Goal: Information Seeking & Learning: Learn about a topic

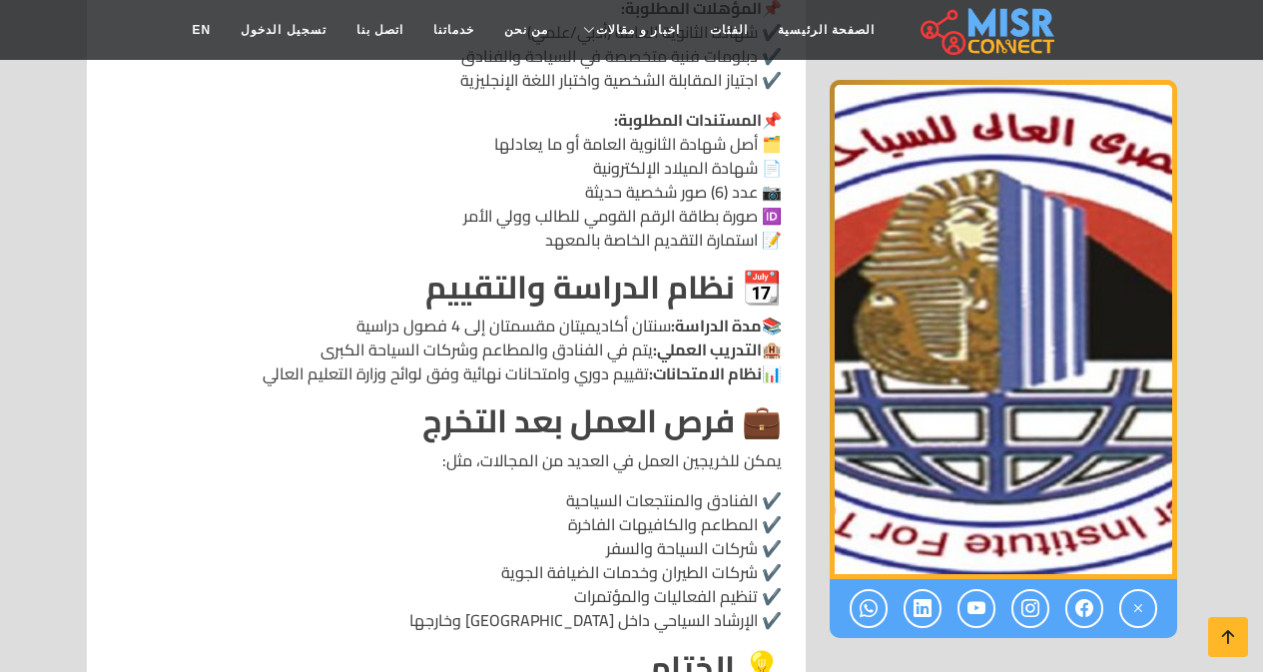
scroll to position [2196, 0]
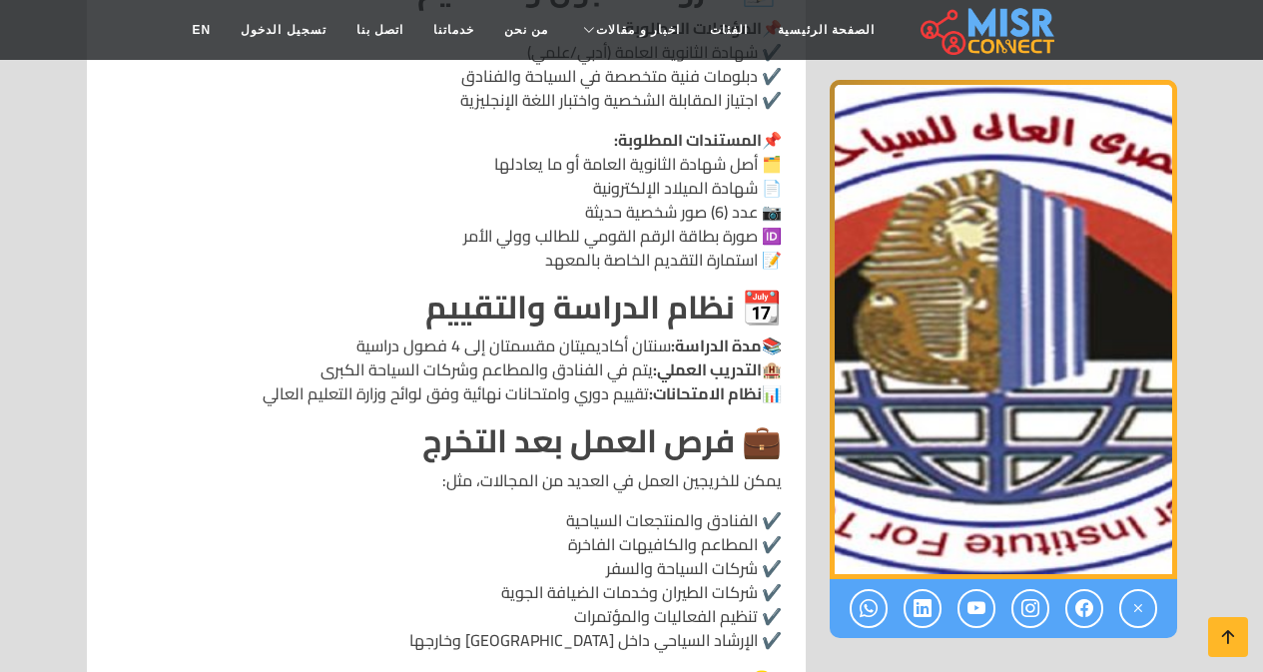
click at [695, 330] on strong "مدة الدراسة:" at bounding box center [716, 345] width 91 height 30
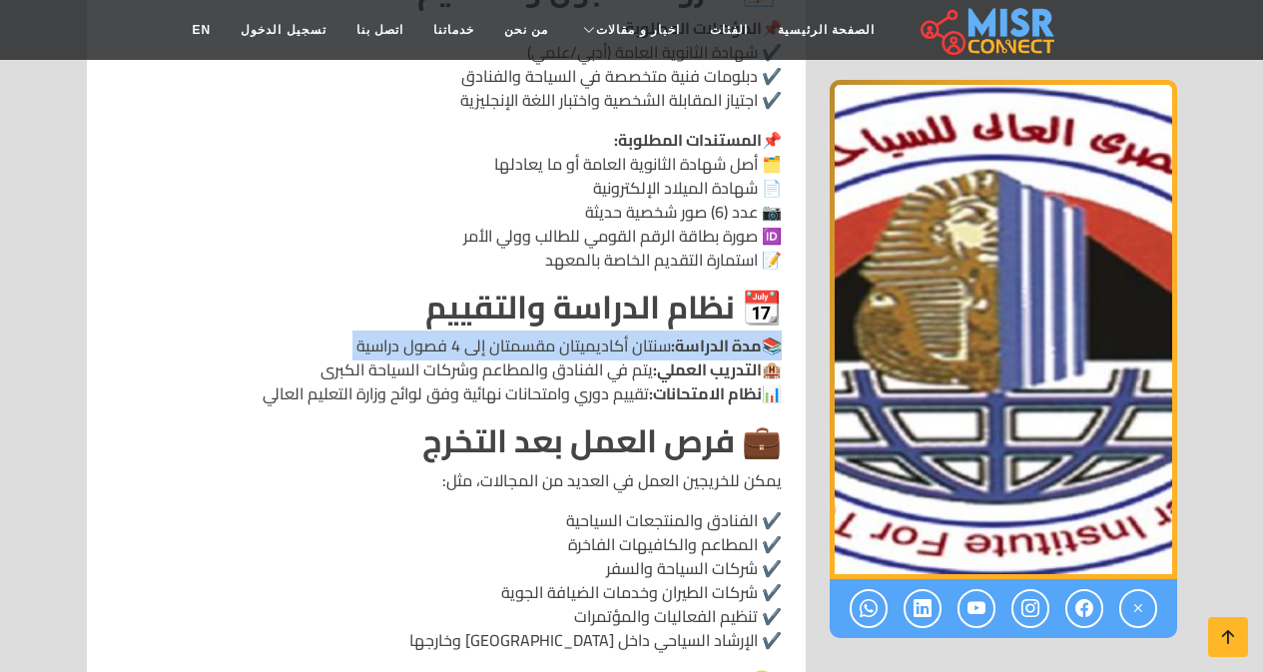
click at [695, 330] on strong "مدة الدراسة:" at bounding box center [716, 345] width 91 height 30
click at [431, 333] on p "📚 مدة الدراسة: سنتان أكاديميتان مقسمتان إلى 4 فصول دراسية 🏨 التدريب العملي: يتم…" at bounding box center [446, 369] width 671 height 72
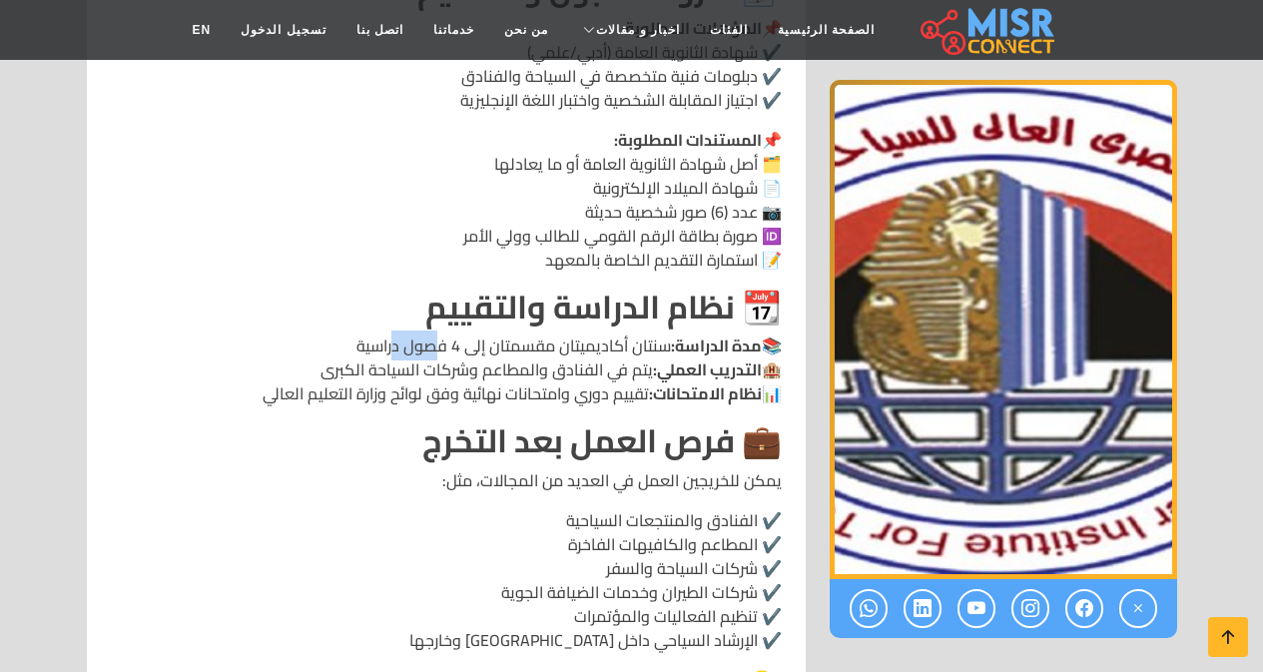
click at [431, 333] on p "📚 مدة الدراسة: سنتان أكاديميتان مقسمتان إلى 4 فصول دراسية 🏨 التدريب العملي: يتم…" at bounding box center [446, 369] width 671 height 72
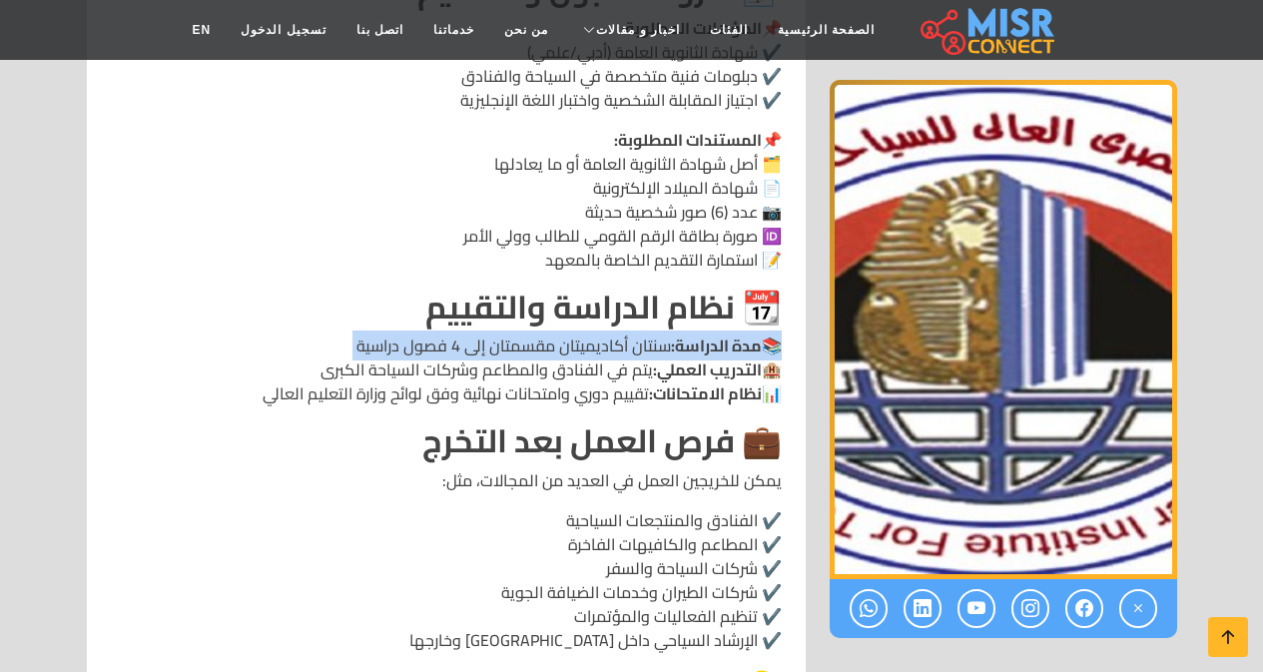
click at [431, 333] on p "📚 مدة الدراسة: سنتان أكاديميتان مقسمتان إلى 4 فصول دراسية 🏨 التدريب العملي: يتم…" at bounding box center [446, 369] width 671 height 72
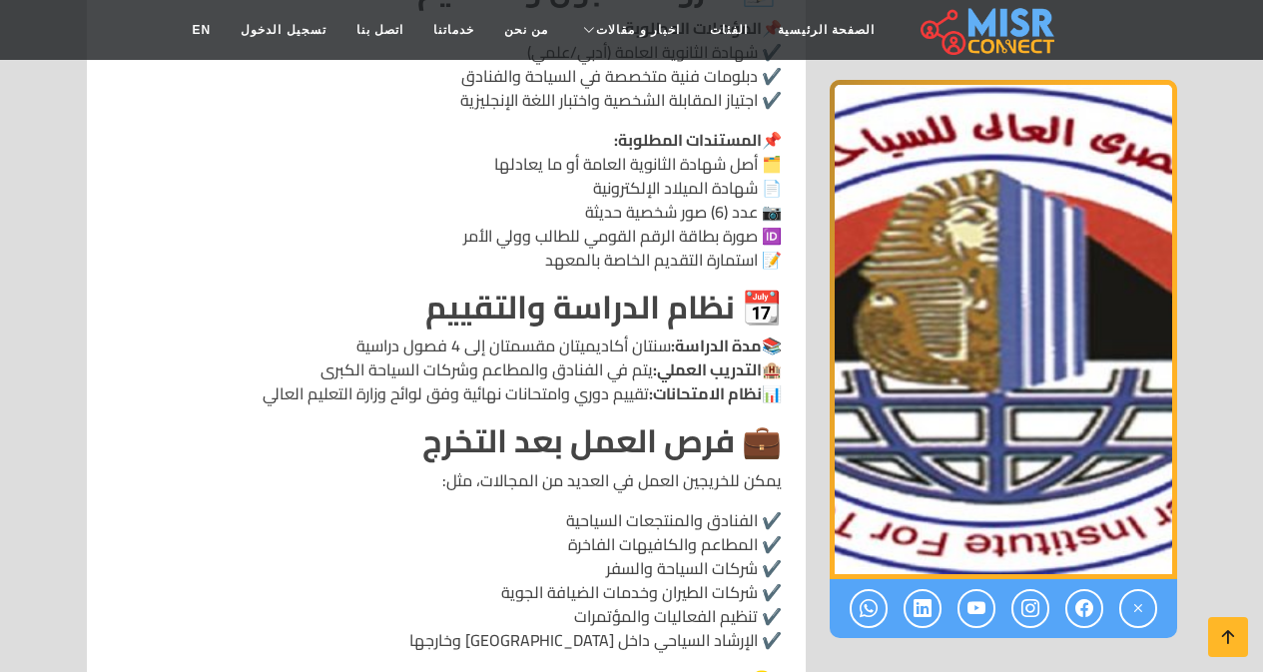
click at [493, 333] on p "📚 مدة الدراسة: سنتان أكاديميتان مقسمتان إلى 4 فصول دراسية 🏨 التدريب العملي: يتم…" at bounding box center [446, 369] width 671 height 72
click at [408, 333] on p "📚 مدة الدراسة: سنتان أكاديميتان مقسمتان إلى 4 فصول دراسية 🏨 التدريب العملي: يتم…" at bounding box center [446, 369] width 671 height 72
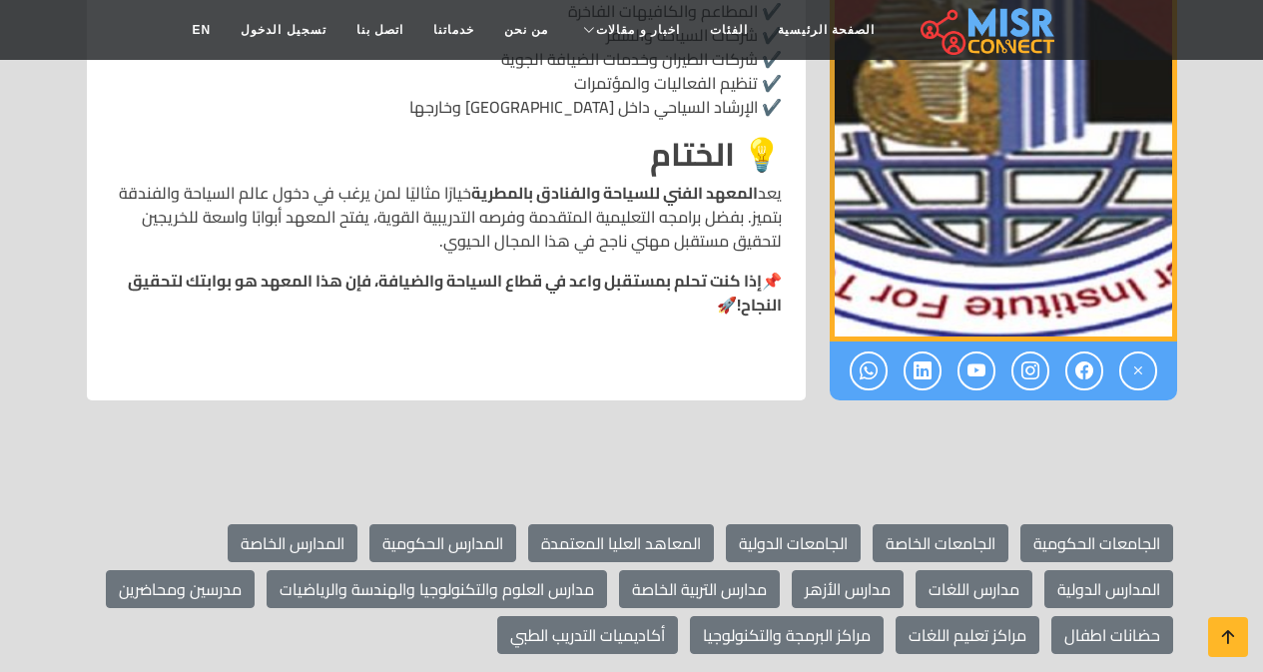
scroll to position [2695, 0]
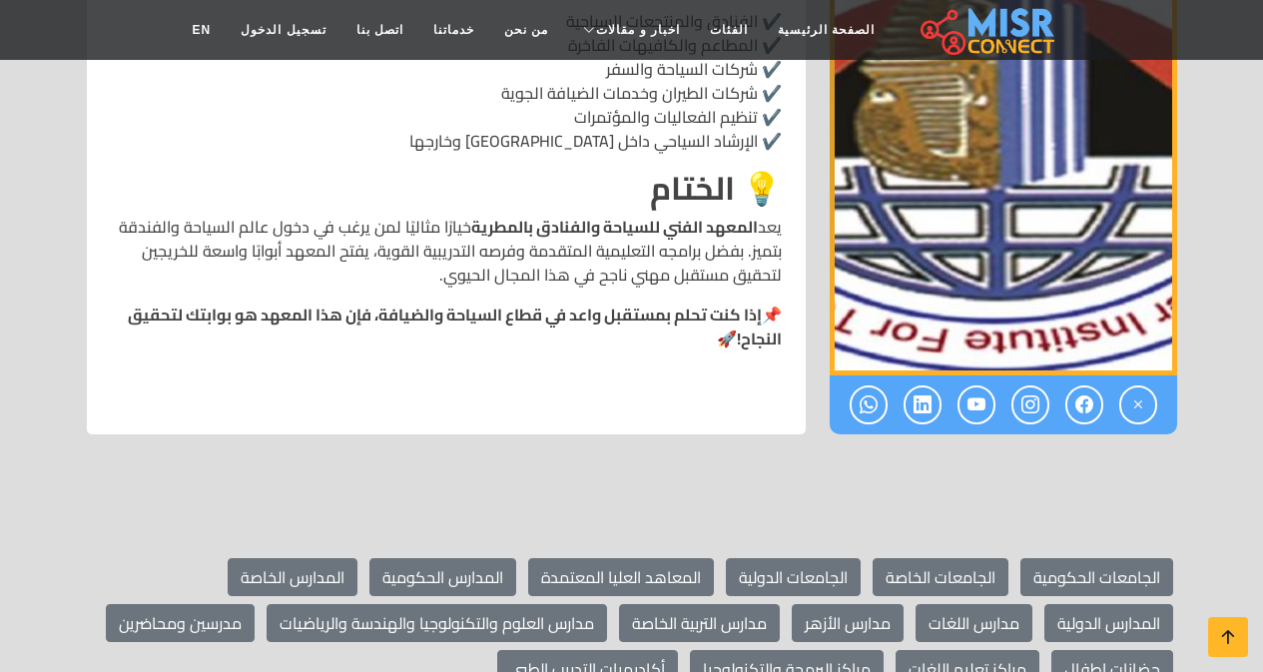
click at [499, 215] on p "يعد المعهد الفني للسياحة والفنادق بالمطرية خيارًا مثاليًا لمن يرغب في دخول عالم…" at bounding box center [446, 251] width 671 height 72
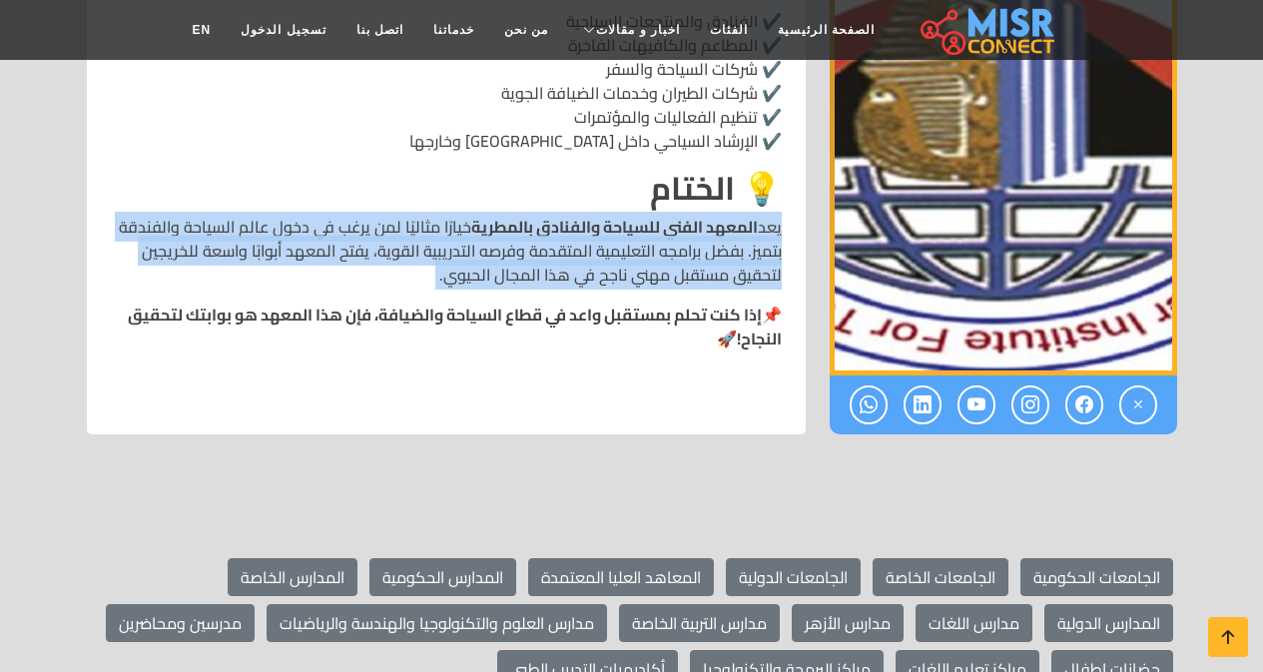
click at [499, 215] on p "يعد المعهد الفني للسياحة والفنادق بالمطرية خيارًا مثاليًا لمن يرغب في دخول عالم…" at bounding box center [446, 251] width 671 height 72
click at [484, 215] on p "يعد المعهد الفني للسياحة والفنادق بالمطرية خيارًا مثاليًا لمن يرغب في دخول عالم…" at bounding box center [446, 251] width 671 height 72
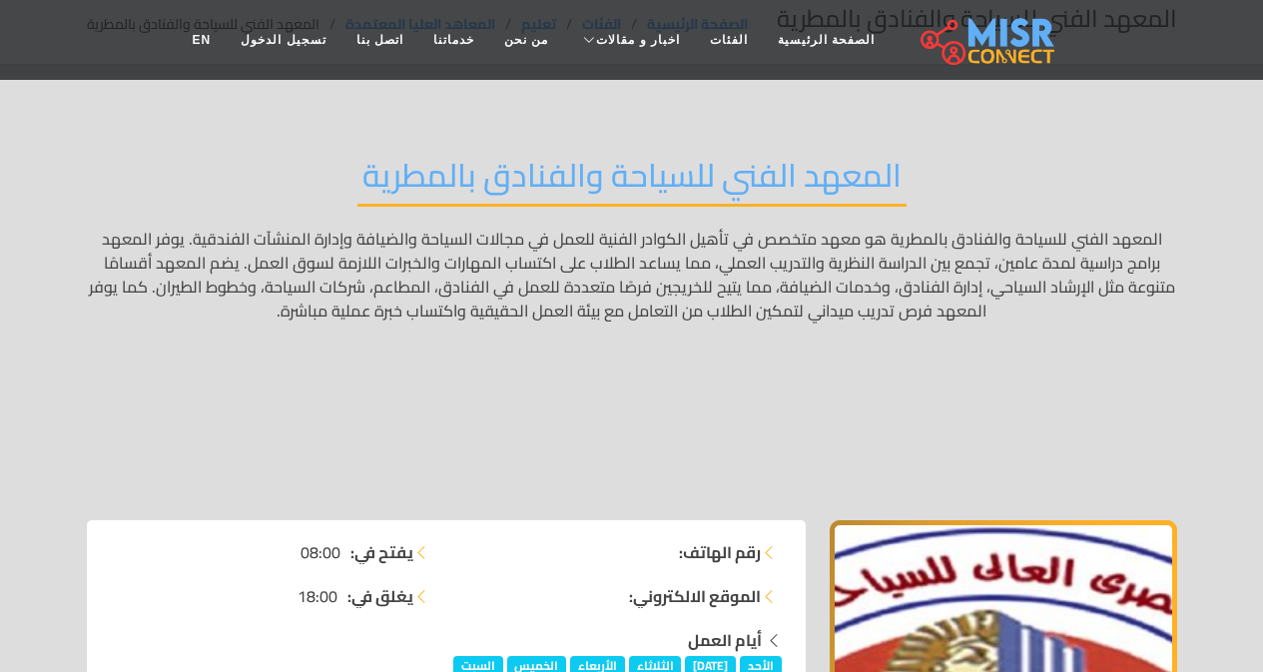
scroll to position [0, 0]
